Goal: Find specific page/section: Find specific page/section

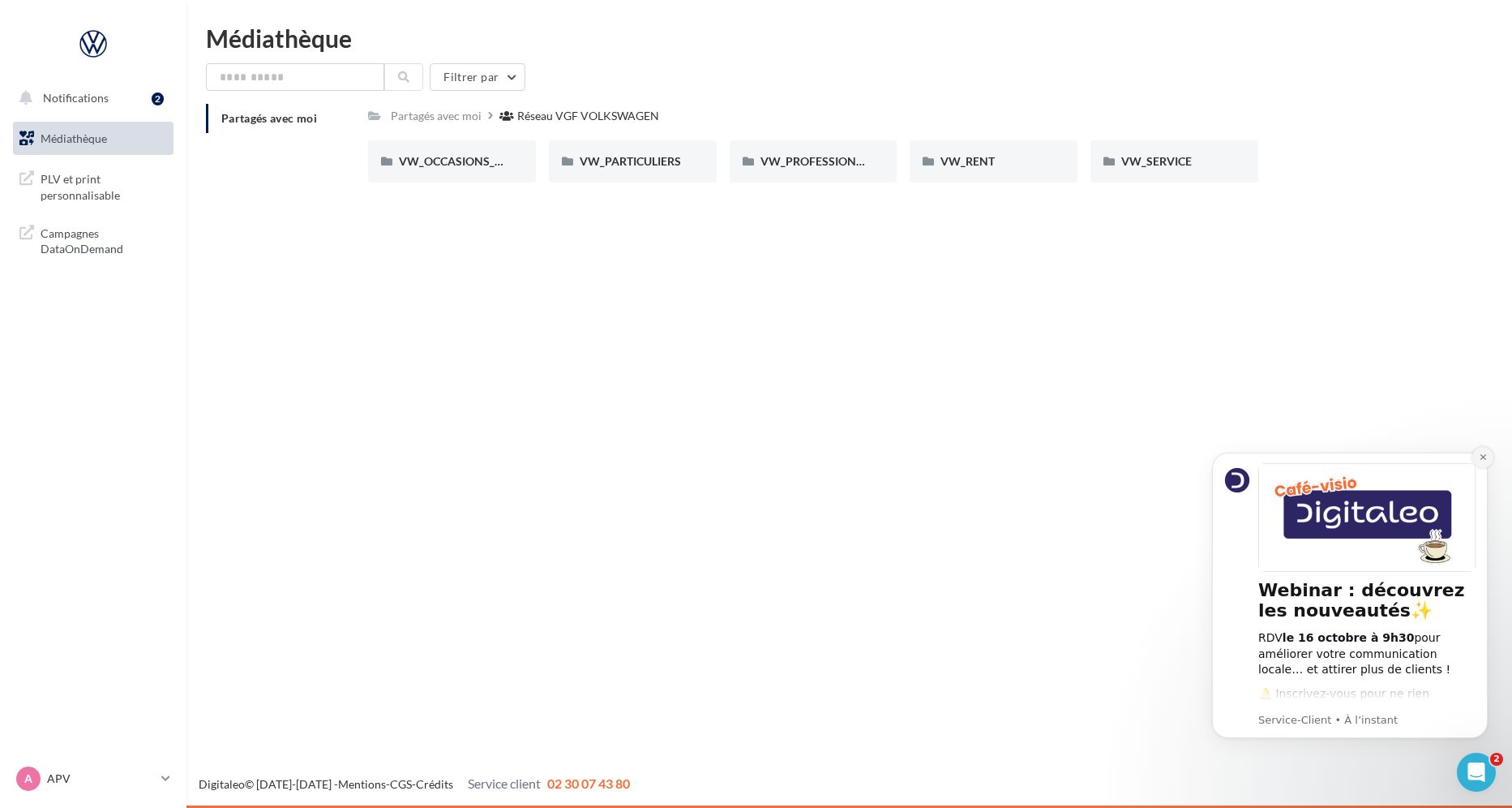
click at [1482, 455] on icon "Dismiss notification" at bounding box center [1482, 457] width 9 height 9
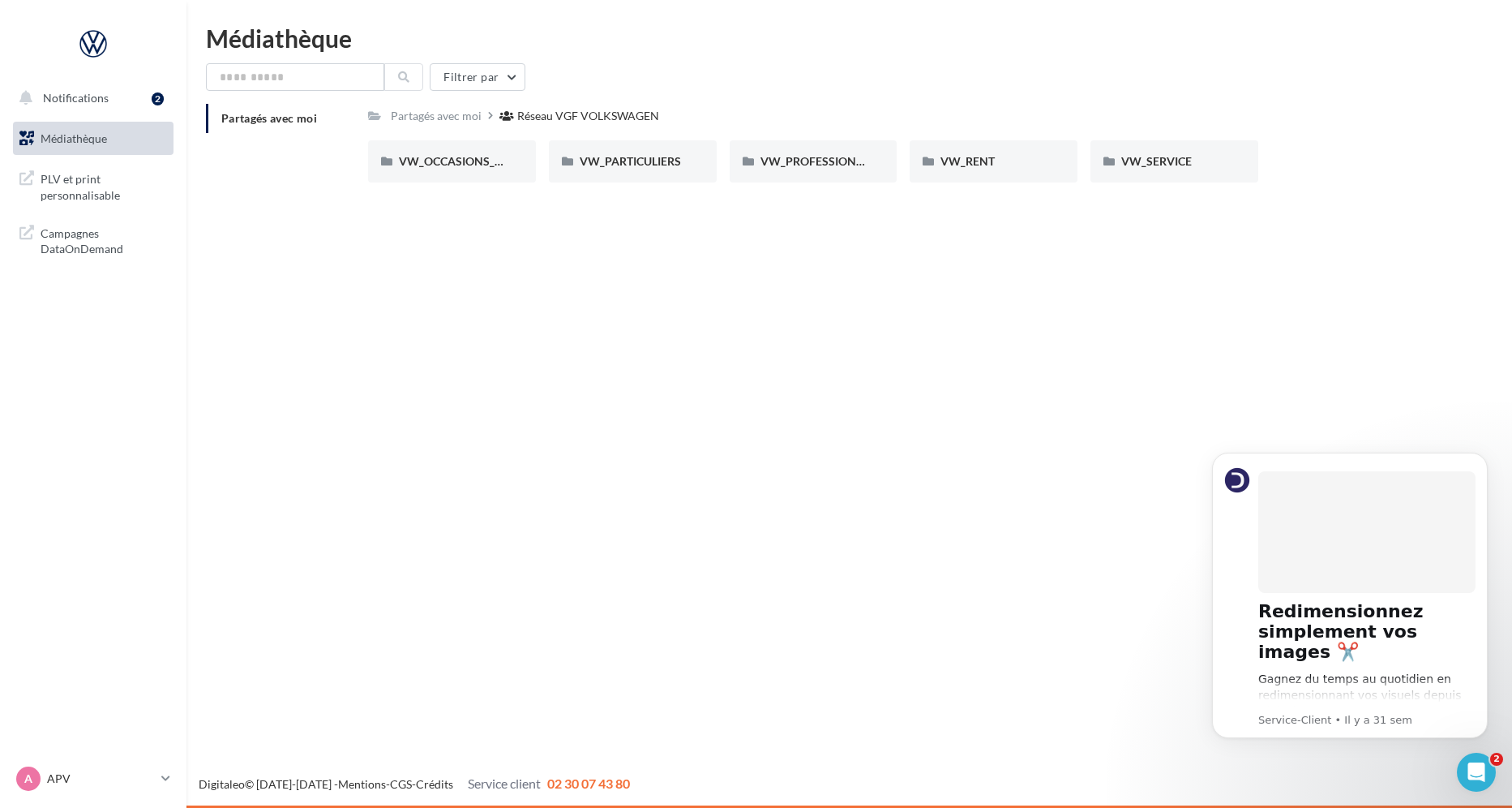
click at [1482, 455] on icon "Dismiss notification" at bounding box center [1482, 457] width 7 height 7
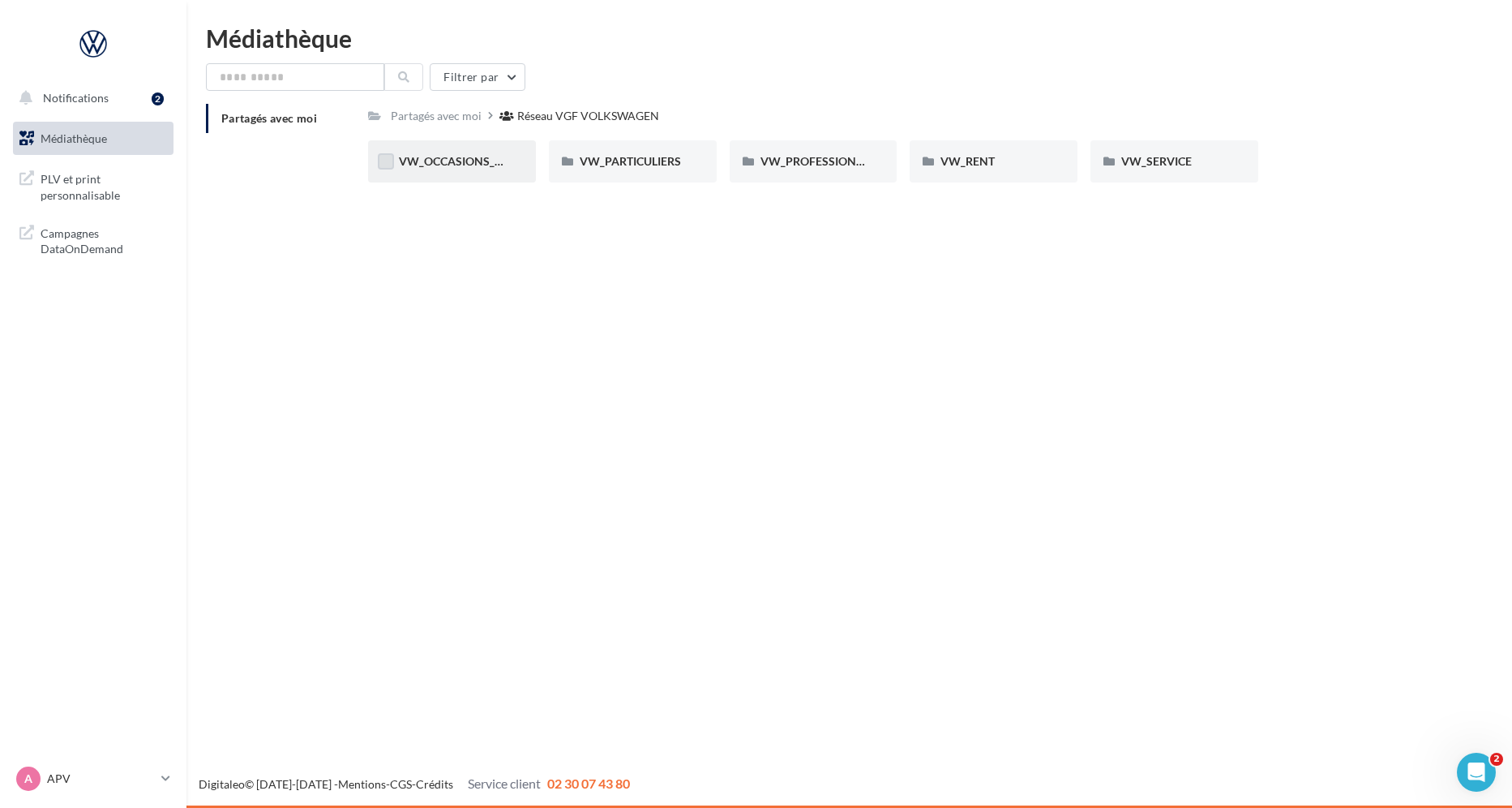
click at [390, 162] on label at bounding box center [386, 161] width 17 height 17
click at [452, 163] on span "VW_OCCASIONS_GARANTIES" at bounding box center [478, 161] width 159 height 14
click at [386, 164] on label at bounding box center [386, 161] width 17 height 17
click at [571, 119] on div "Réseau VGF VOLKSWAGEN" at bounding box center [587, 116] width 142 height 17
click at [68, 183] on span "PLV et print personnalisable" at bounding box center [104, 185] width 127 height 35
